Goal: Task Accomplishment & Management: Manage account settings

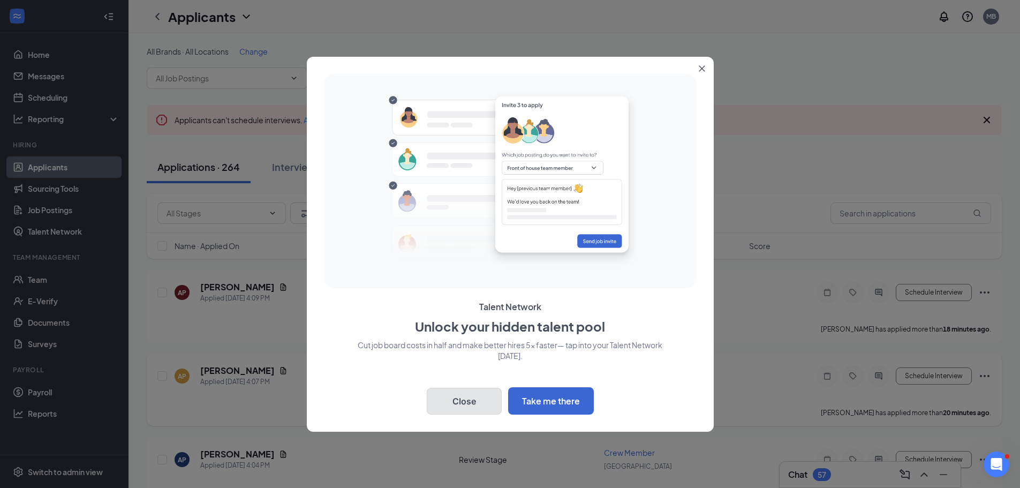
click at [463, 398] on button "Close" at bounding box center [464, 401] width 75 height 27
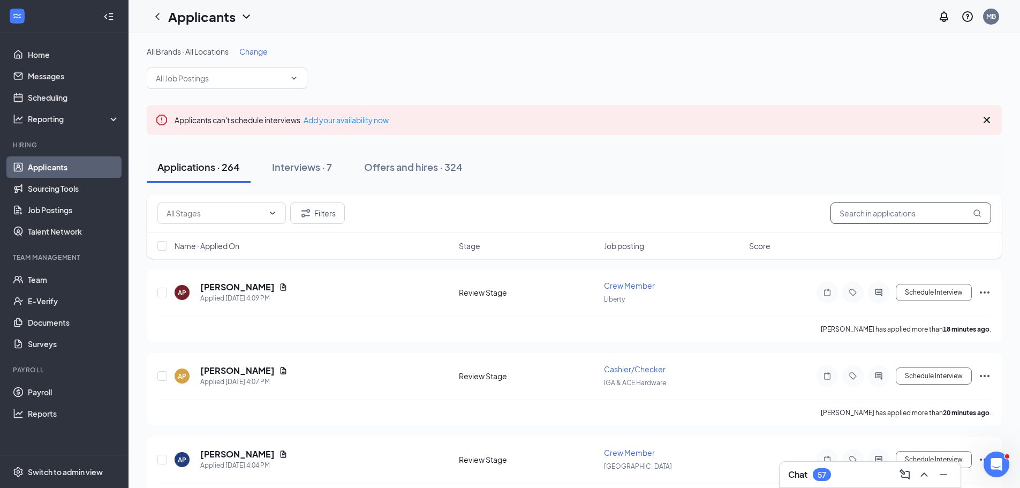
click at [862, 210] on input "text" at bounding box center [910, 212] width 161 height 21
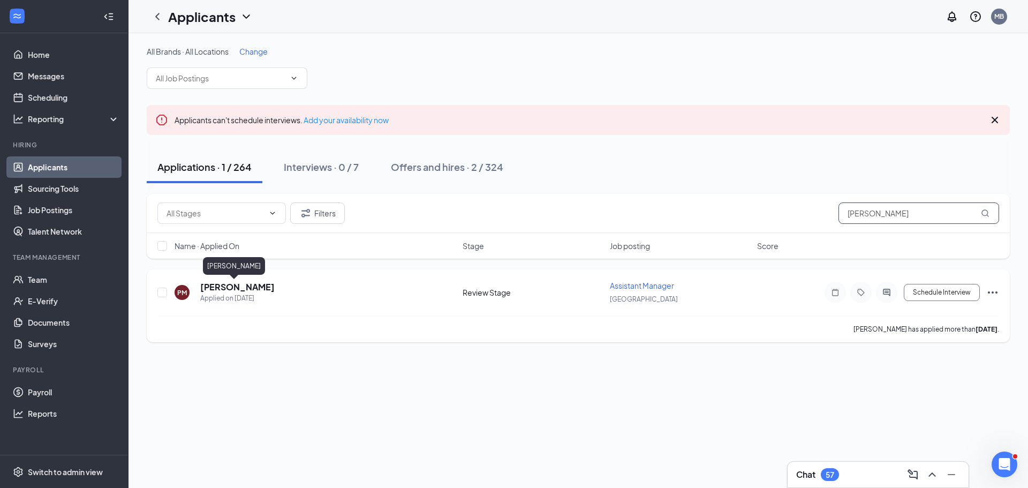
type input "[PERSON_NAME]"
click at [232, 289] on h5 "[PERSON_NAME]" at bounding box center [237, 287] width 74 height 12
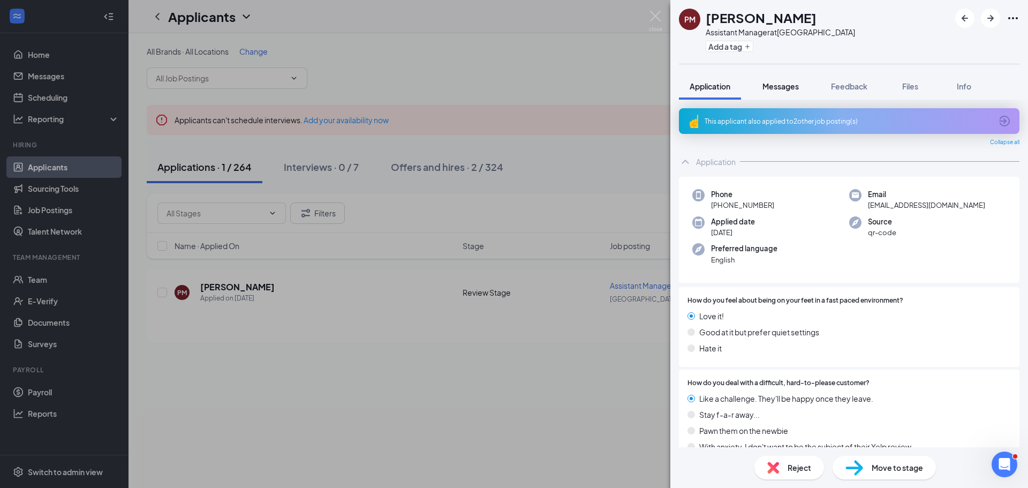
click at [779, 87] on span "Messages" at bounding box center [780, 86] width 36 height 10
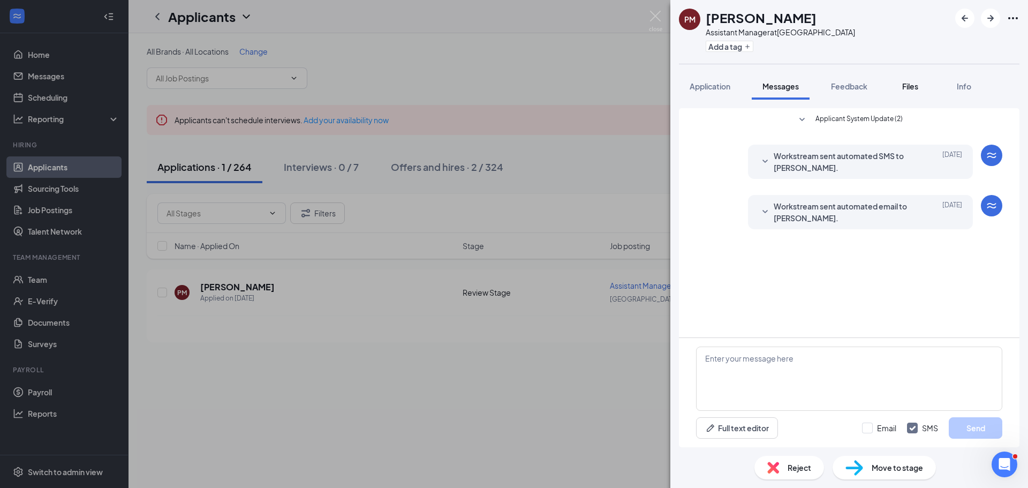
click at [910, 91] on div "Files" at bounding box center [909, 86] width 21 height 11
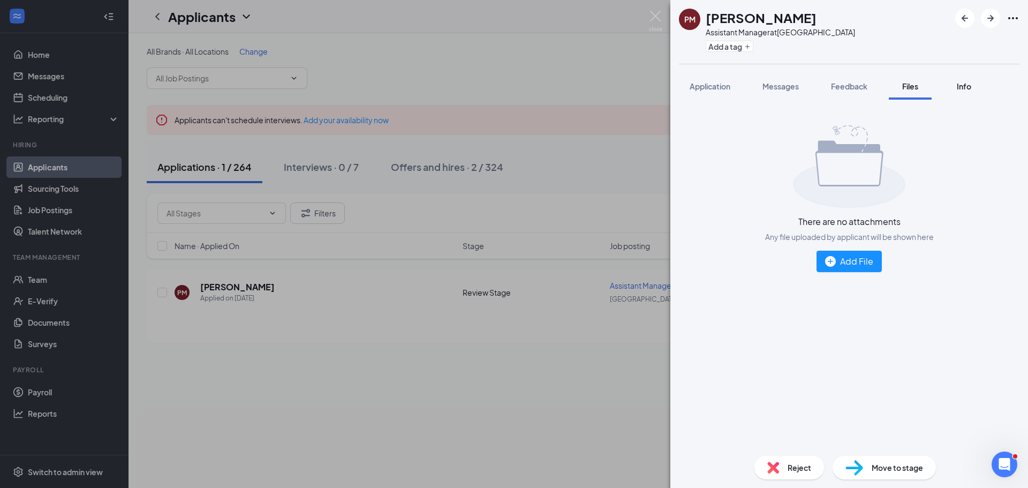
click at [962, 88] on span "Info" at bounding box center [964, 86] width 14 height 10
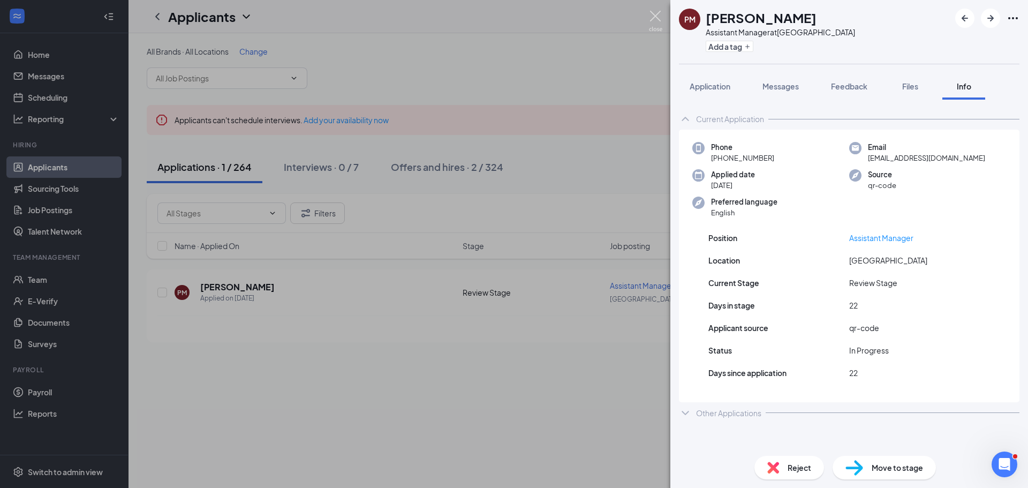
click at [652, 16] on img at bounding box center [655, 21] width 13 height 21
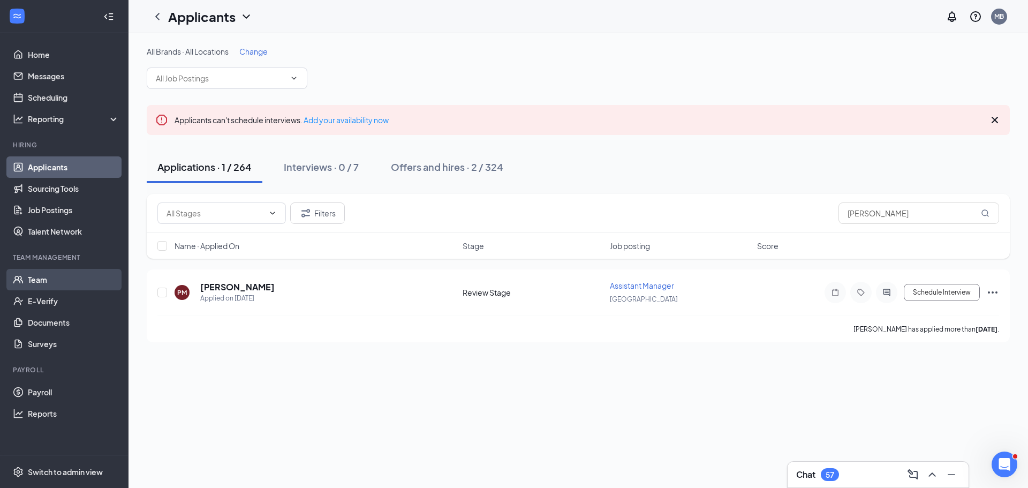
click at [57, 276] on link "Team" at bounding box center [74, 279] width 92 height 21
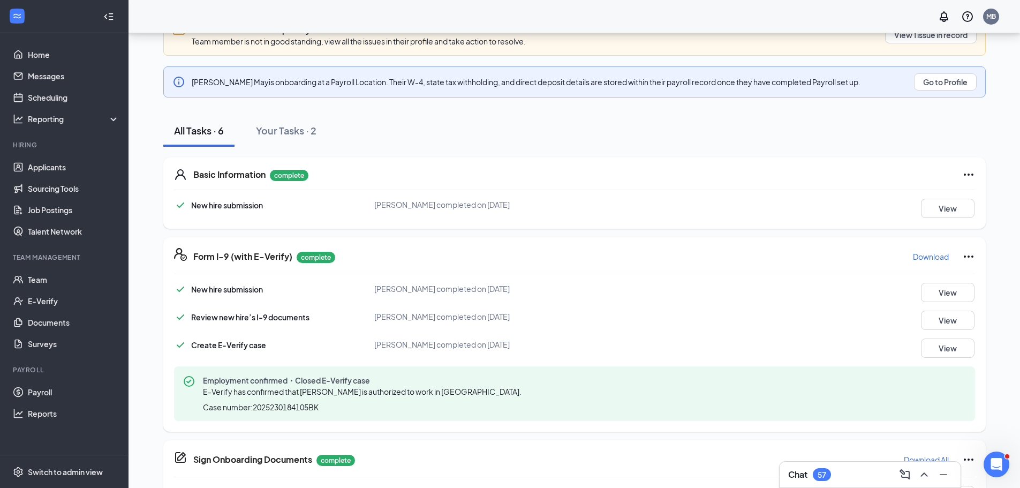
scroll to position [161, 0]
click at [961, 203] on button "View" at bounding box center [948, 207] width 54 height 19
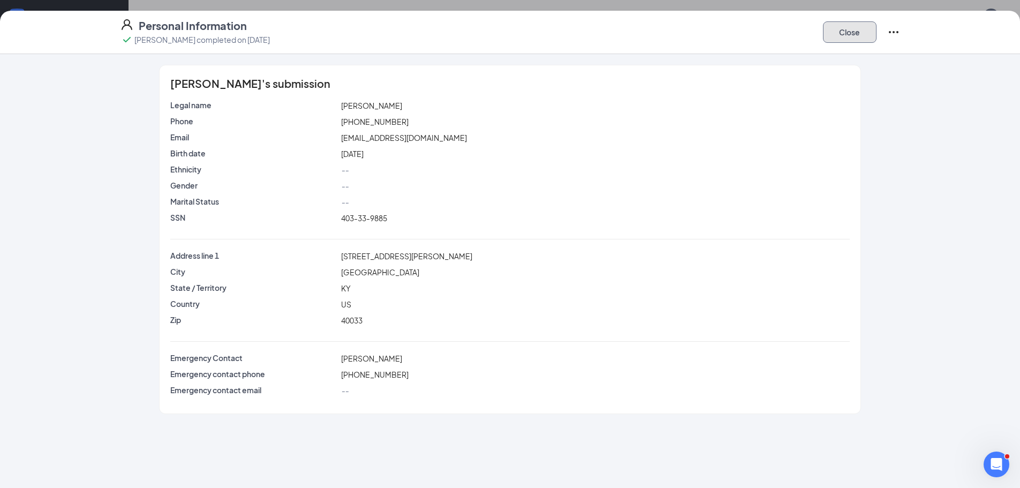
click at [841, 32] on button "Close" at bounding box center [850, 31] width 54 height 21
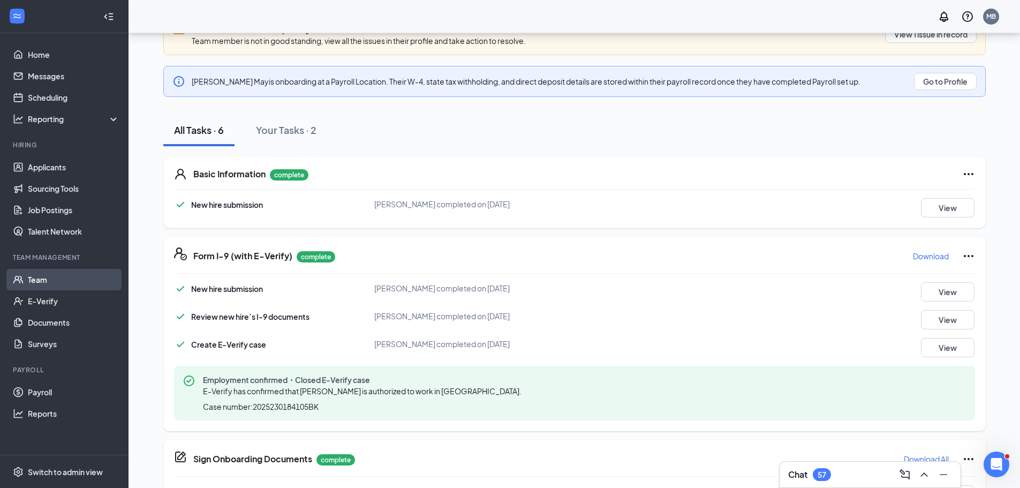
click at [43, 274] on link "Team" at bounding box center [74, 279] width 92 height 21
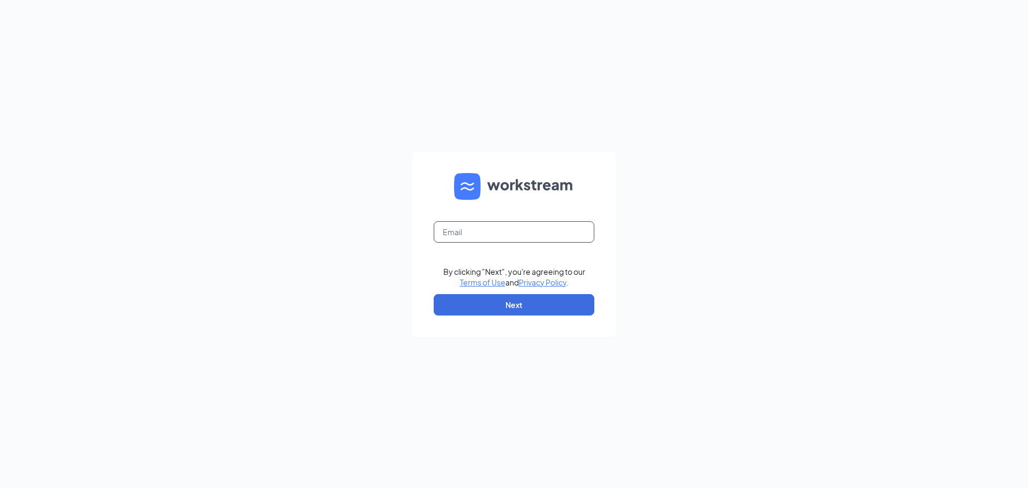
click at [486, 226] on input "text" at bounding box center [514, 231] width 161 height 21
type input "macy.bloomer@libertyiga.com"
click at [504, 301] on button "Next" at bounding box center [514, 304] width 161 height 21
